Goal: Task Accomplishment & Management: Complete application form

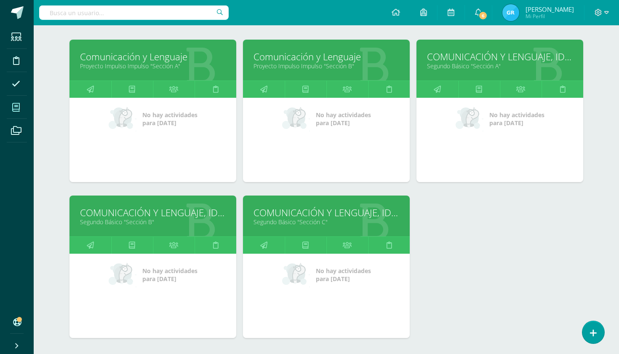
scroll to position [118, 0]
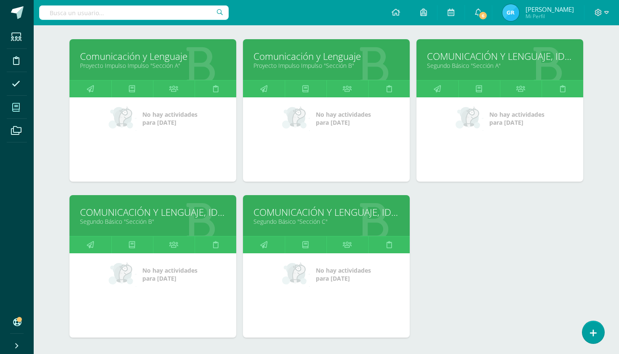
click at [197, 230] on icon at bounding box center [199, 220] width 31 height 41
click at [145, 223] on link "Segundo Básico "Sección B"" at bounding box center [153, 221] width 146 height 8
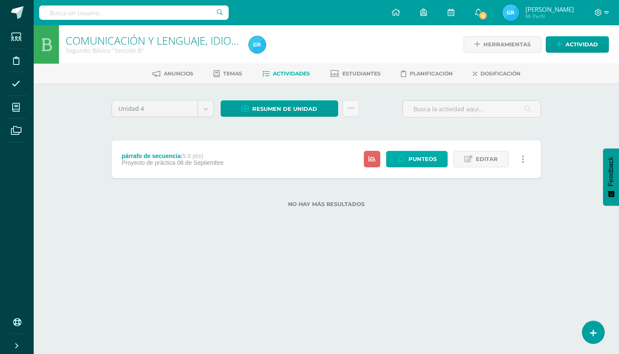
click at [419, 157] on span "Punteos" at bounding box center [423, 159] width 28 height 16
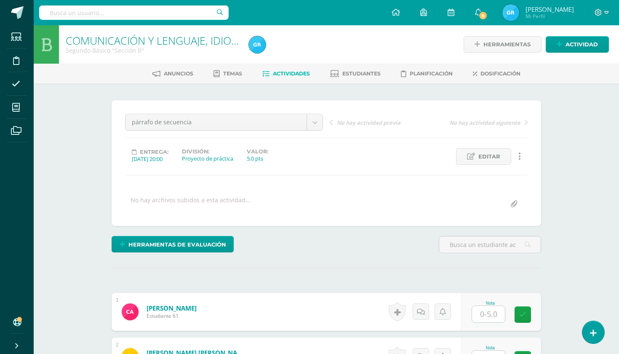
click at [484, 314] on input "text" at bounding box center [488, 313] width 33 height 16
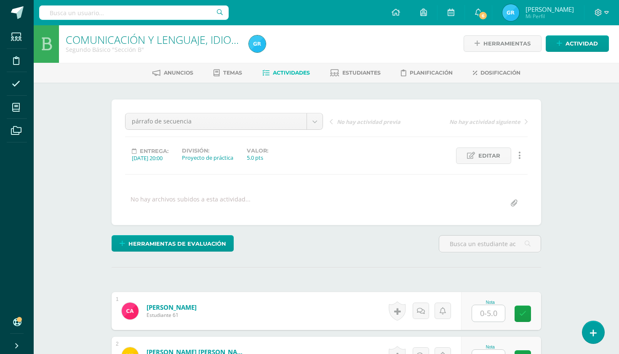
scroll to position [1, 0]
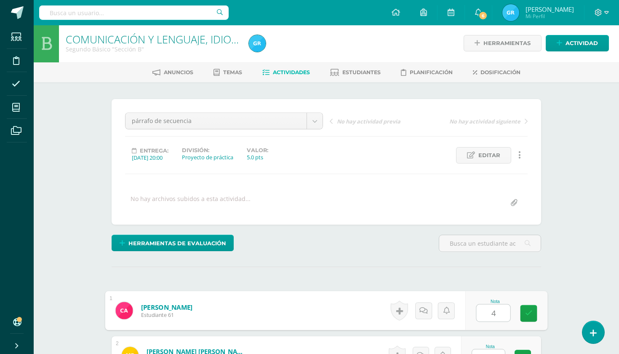
type input "4"
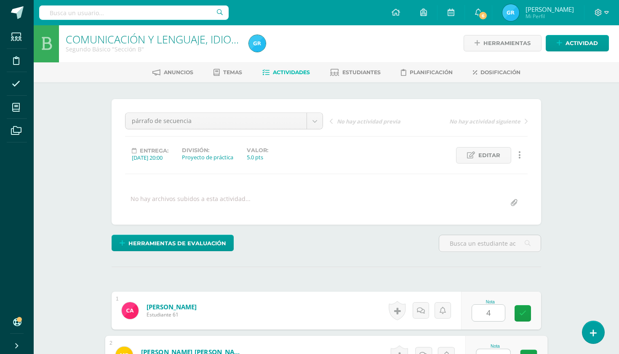
scroll to position [10, 0]
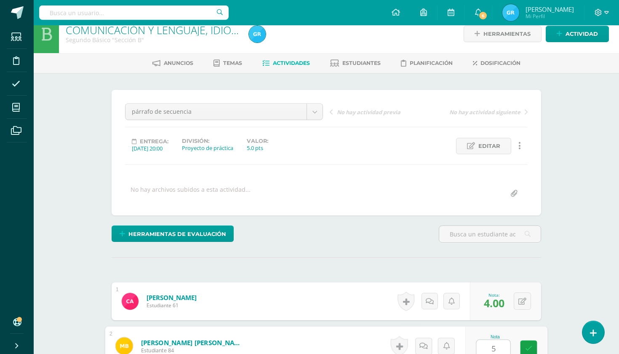
type input "5"
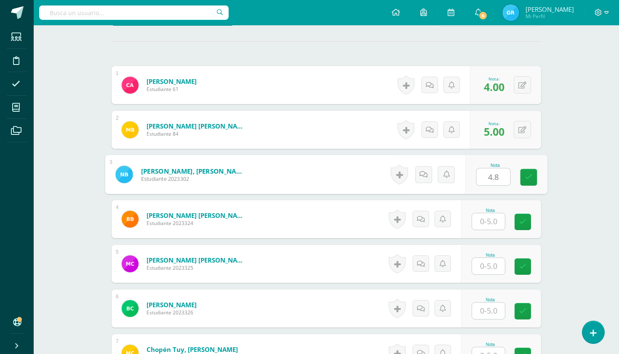
type input "4.8"
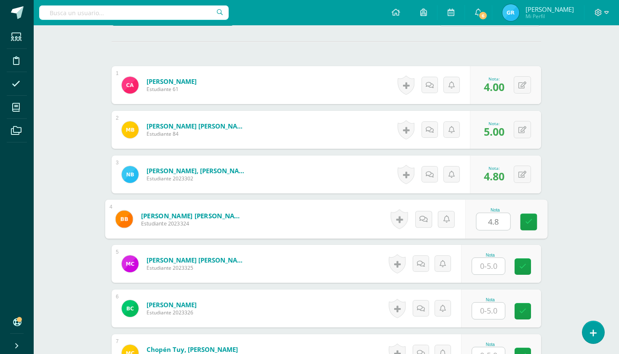
type input "4.8"
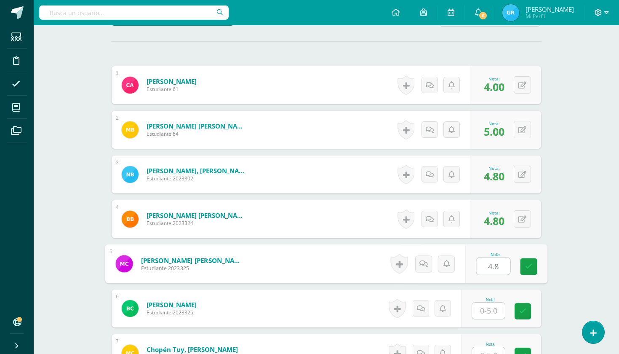
type input "4.8"
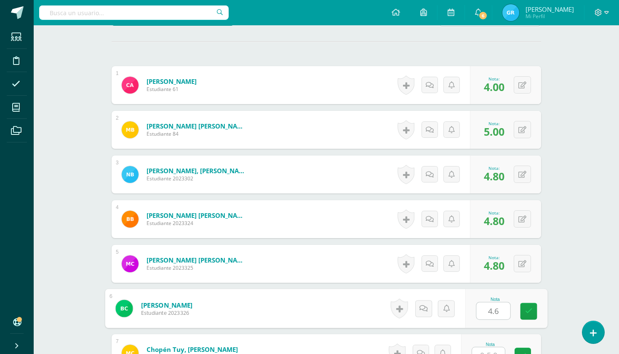
type input "4.6"
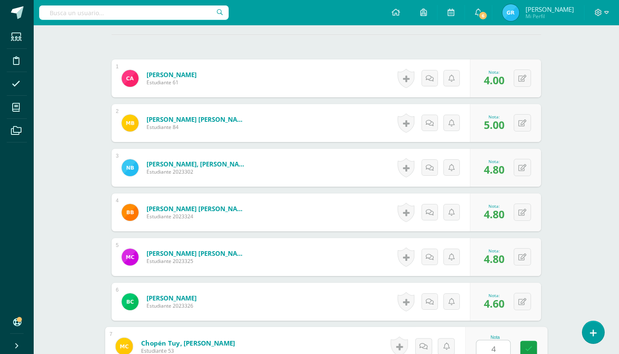
scroll to position [234, 0]
type input "4.4"
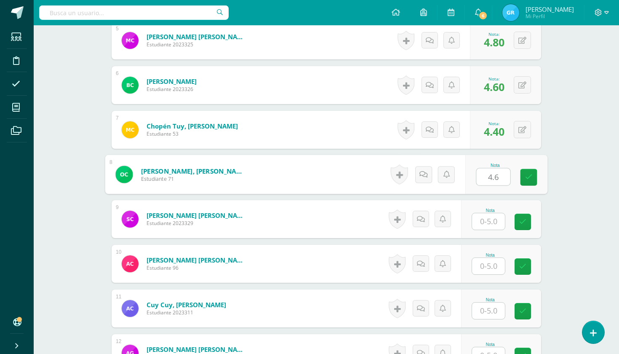
type input "4.6"
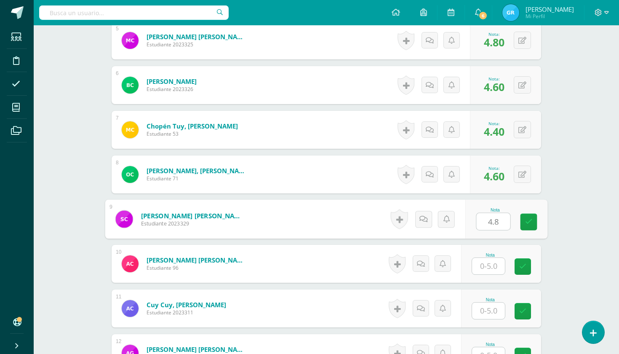
type input "4.8"
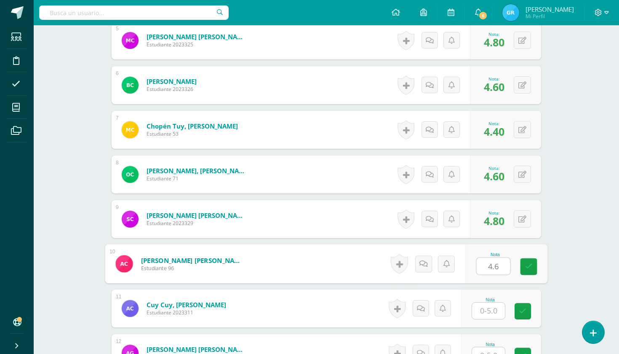
type input "4.6"
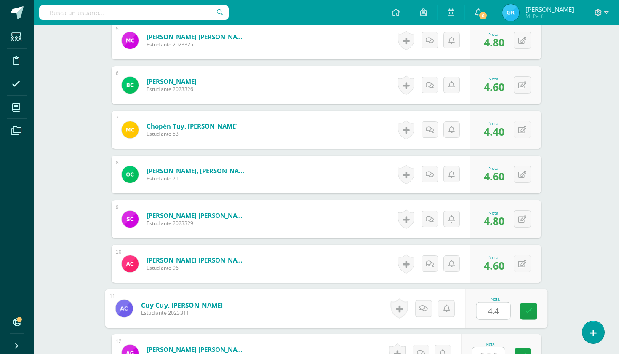
type input "4.4"
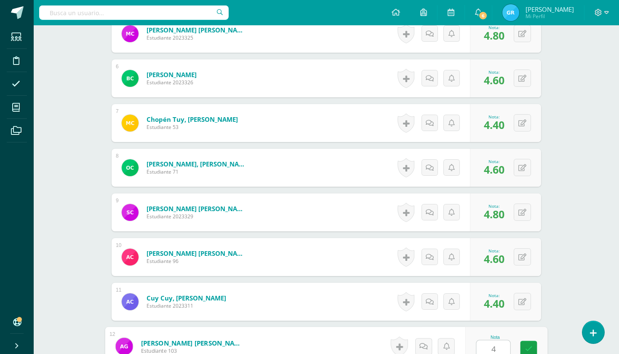
scroll to position [457, 0]
type input "4.4"
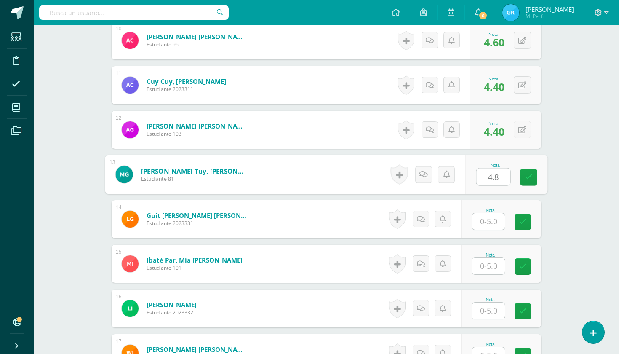
type input "4.8"
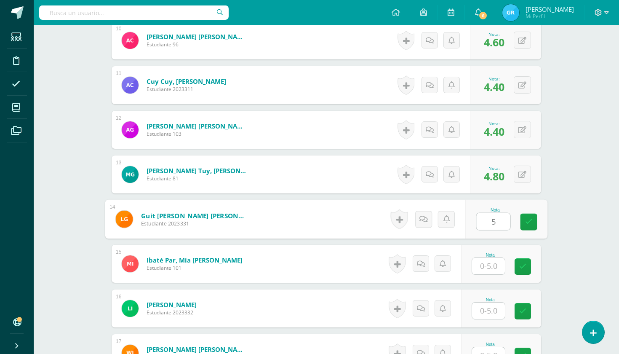
type input "5"
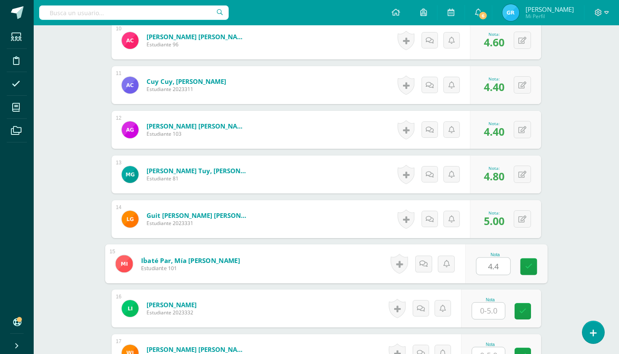
type input "4.4"
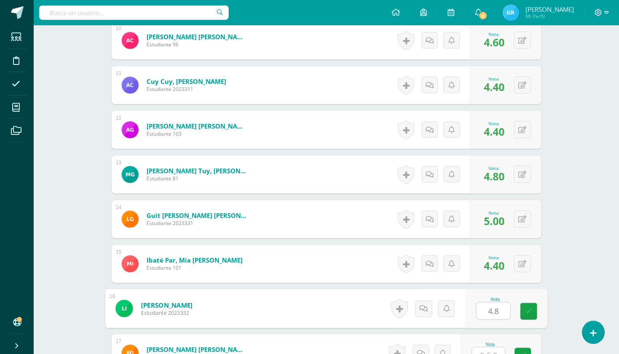
type input "4.8"
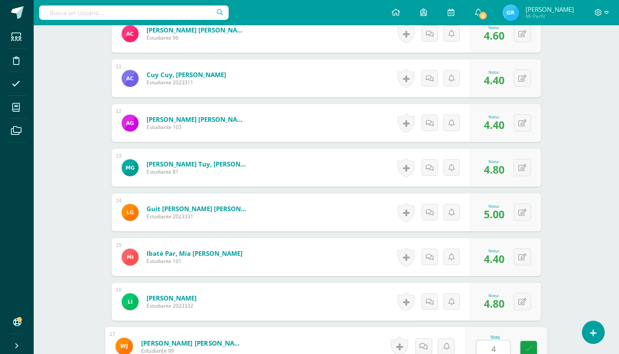
scroll to position [680, 0]
type input "4.6"
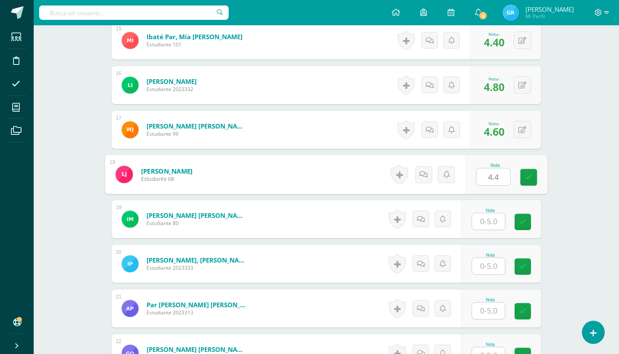
type input "4.4"
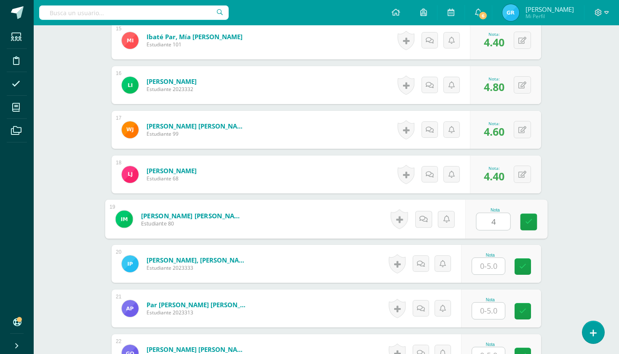
type input "4"
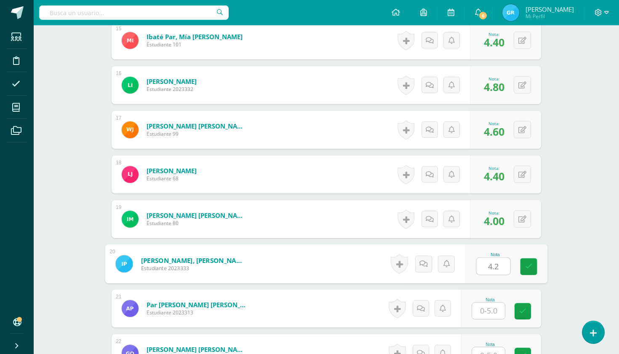
type input "4.2"
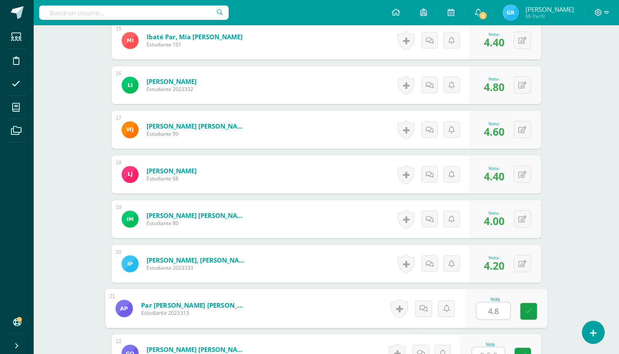
type input "4.8"
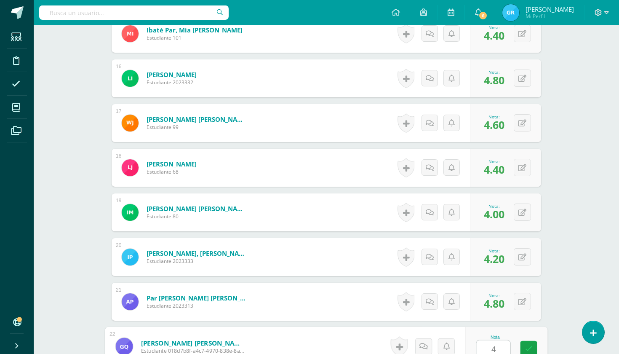
scroll to position [903, 0]
type input "4.8"
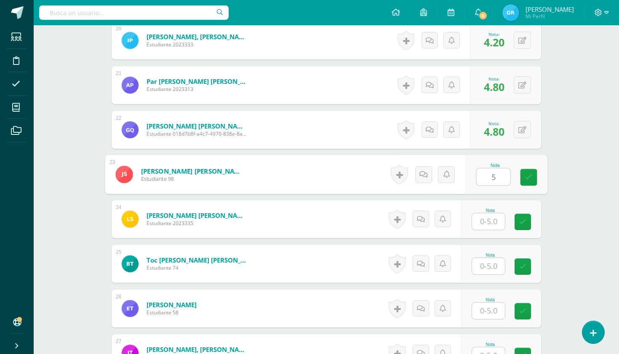
type input "5"
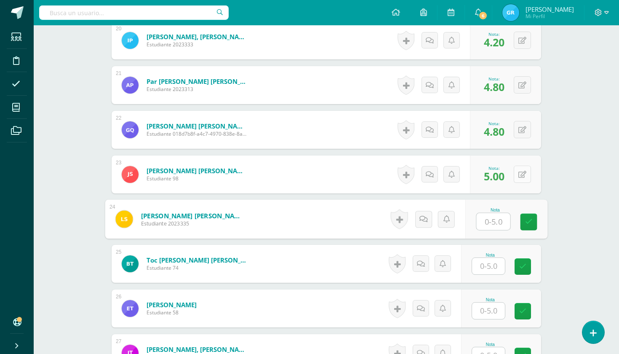
click at [524, 174] on icon at bounding box center [522, 174] width 8 height 7
click at [489, 220] on input "text" at bounding box center [494, 221] width 34 height 17
type input "5"
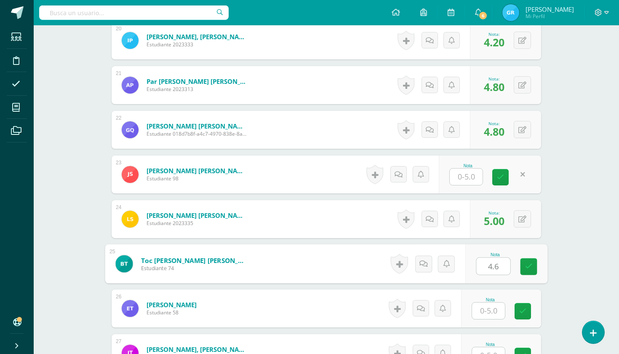
type input "4.6"
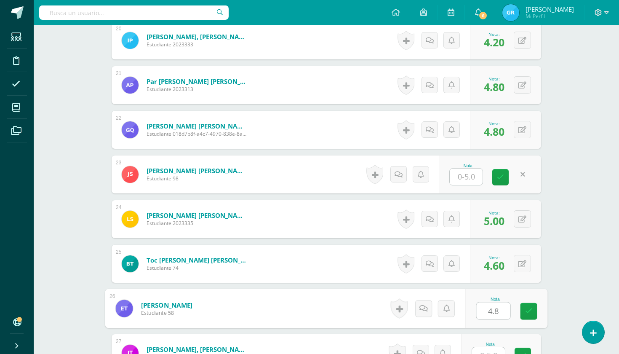
type input "4.8"
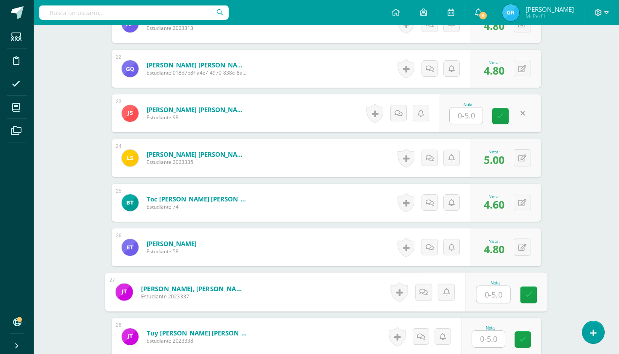
scroll to position [1182, 0]
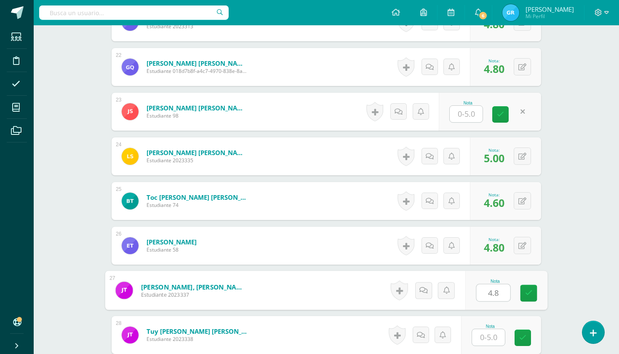
type input "4.8"
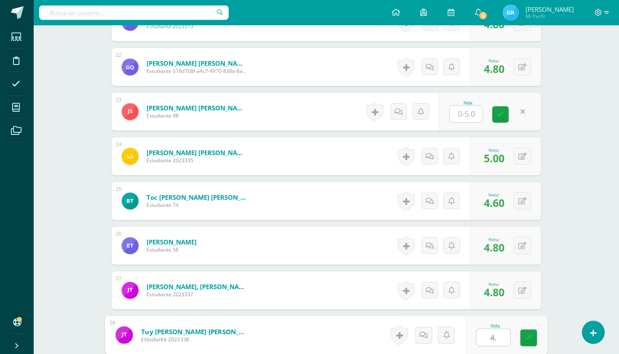
type input "4.8"
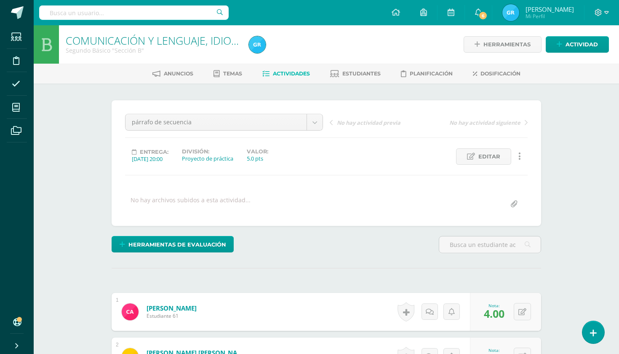
scroll to position [0, 0]
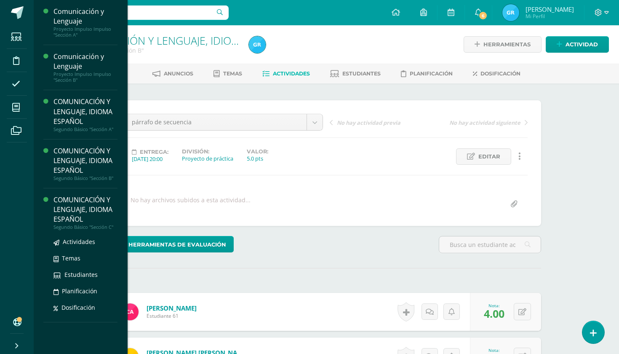
click at [73, 217] on div "COMUNICACIÓN Y LENGUAJE, IDIOMA ESPAÑOL" at bounding box center [85, 209] width 64 height 29
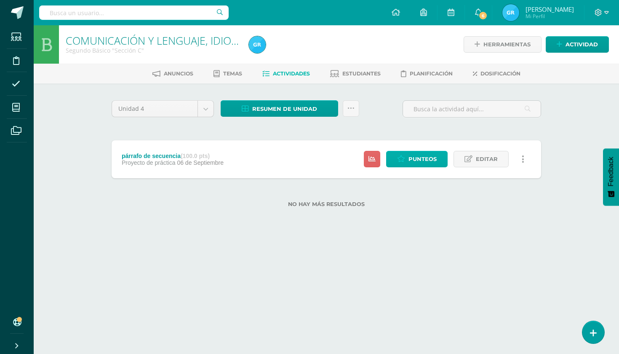
click at [430, 160] on span "Punteos" at bounding box center [423, 159] width 28 height 16
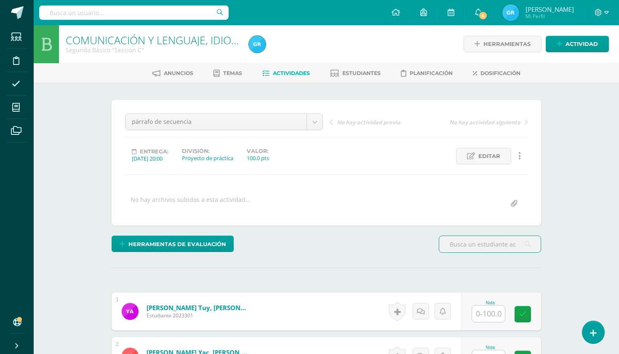
scroll to position [1, 0]
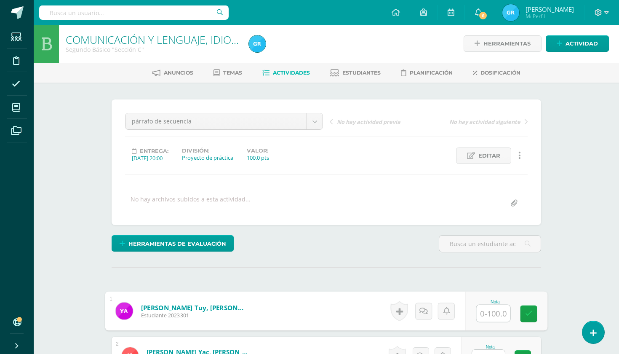
click at [486, 315] on input "text" at bounding box center [494, 313] width 34 height 17
type input "4.8"
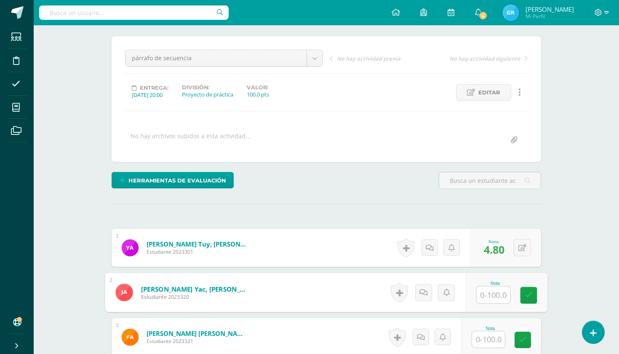
scroll to position [69, 0]
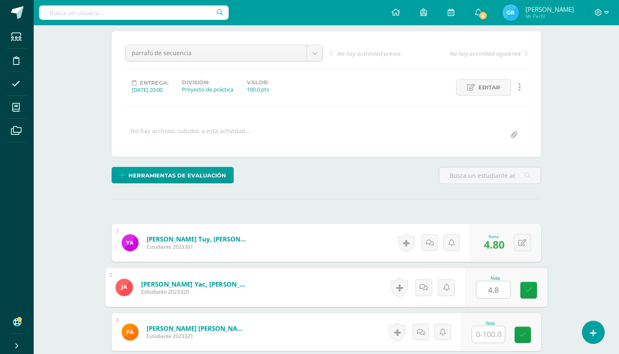
type input "4.8"
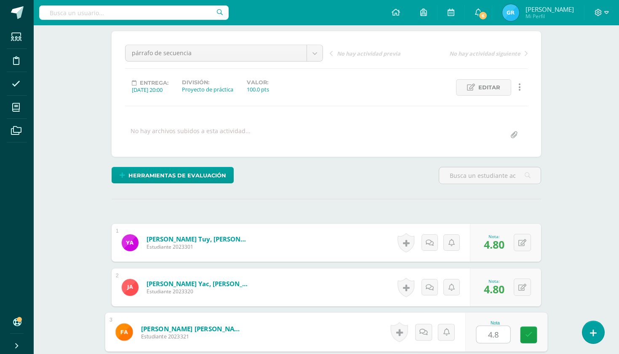
type input "4.8"
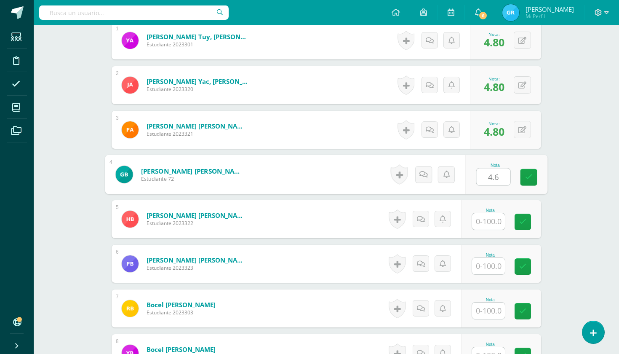
type input "4.6"
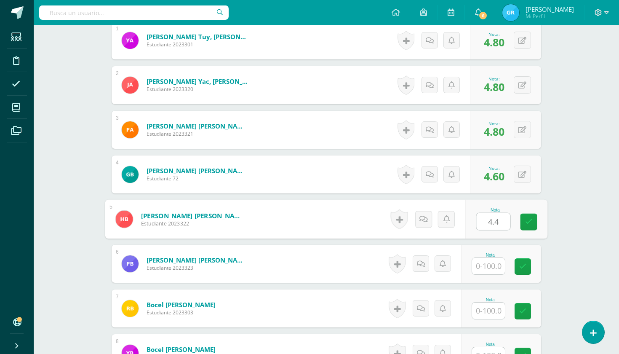
type input "4.4"
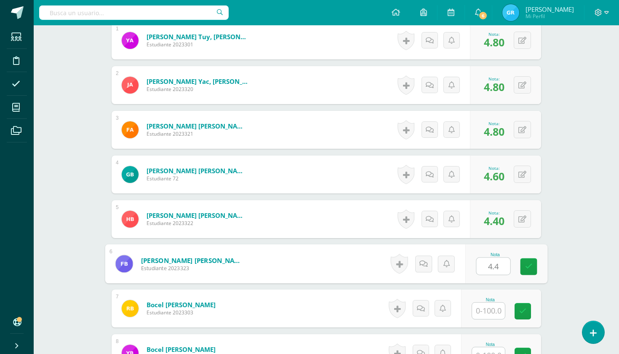
type input "4.4"
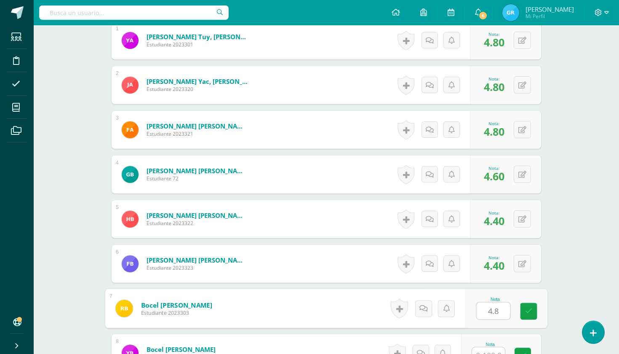
type input "4.8"
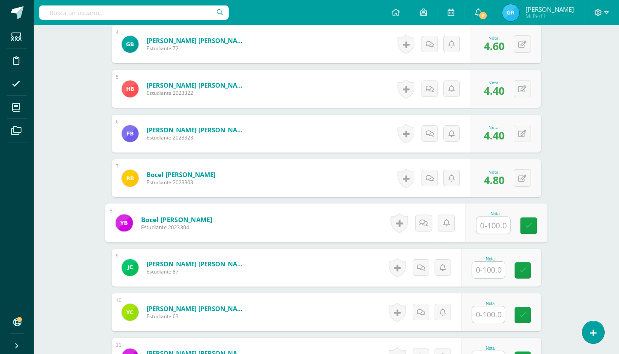
scroll to position [403, 0]
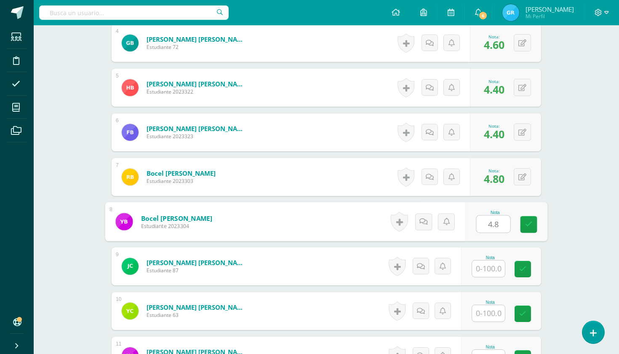
type input "4.8"
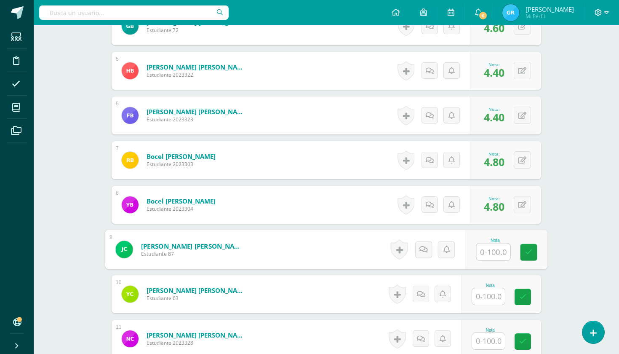
scroll to position [422, 0]
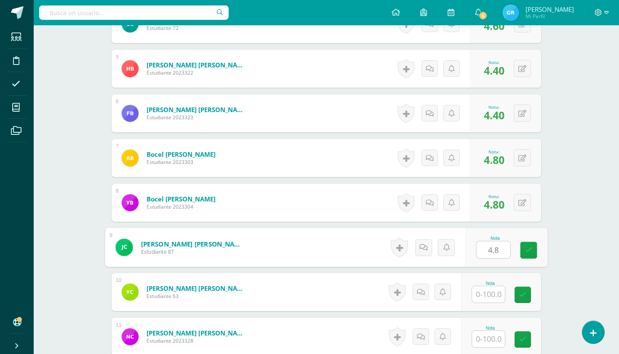
type input "4.8"
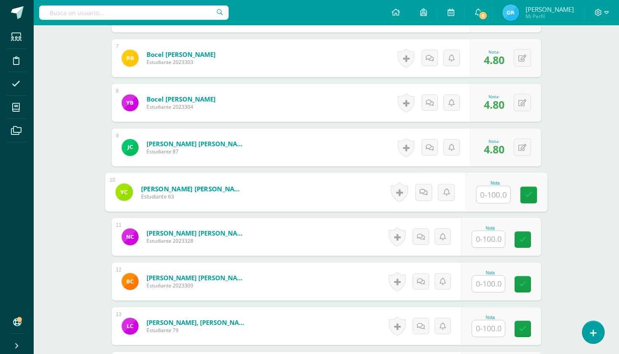
scroll to position [522, 0]
